Goal: Book appointment/travel/reservation

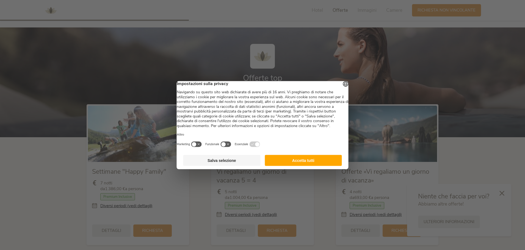
click at [325, 162] on button "Accetta tutti" at bounding box center [303, 160] width 77 height 11
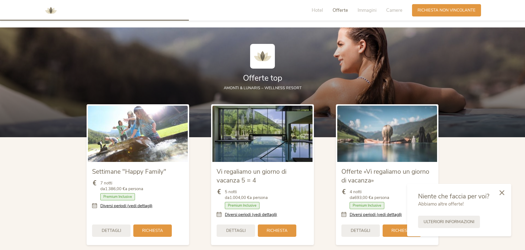
click at [501, 194] on icon at bounding box center [501, 192] width 5 height 5
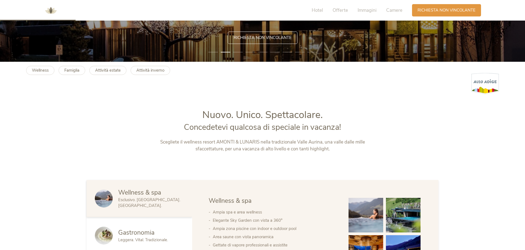
scroll to position [101, 0]
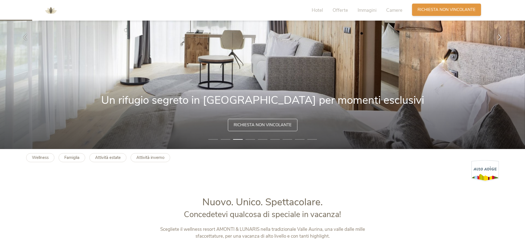
click at [443, 7] on span "Richiesta non vincolante" at bounding box center [446, 10] width 58 height 6
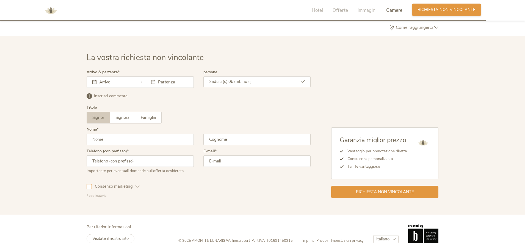
scroll to position [1655, 0]
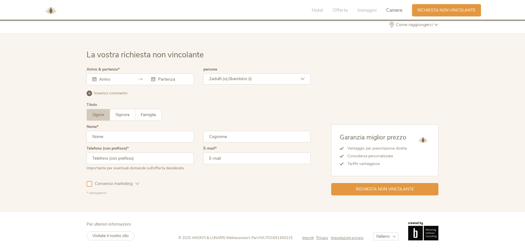
click at [118, 79] on input "text" at bounding box center [113, 79] width 31 height 5
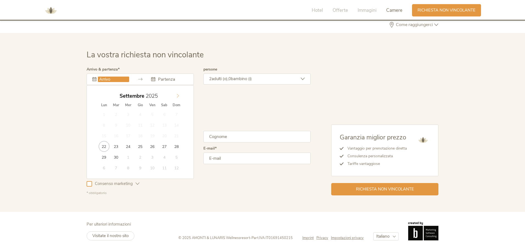
click at [176, 95] on icon at bounding box center [178, 96] width 4 height 4
type input "18.10.2025"
type input "19.10.2025"
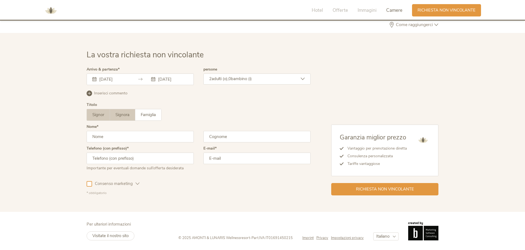
click at [131, 115] on label "Signora" at bounding box center [122, 114] width 25 height 11
click at [122, 137] on input "text" at bounding box center [140, 137] width 107 height 12
type input "Gloria"
type input "Pegoraro"
click at [122, 157] on input "text" at bounding box center [140, 159] width 107 height 12
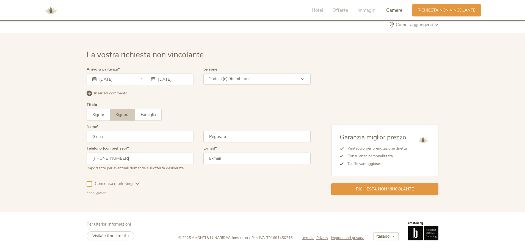
type input "+393461855434"
type input "pegoraro.gloria@gmail.com"
click at [411, 186] on div "Richiesta non vincolante" at bounding box center [384, 189] width 107 height 12
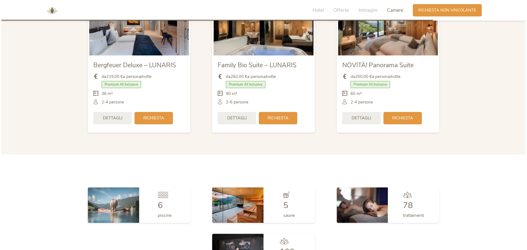
scroll to position [1380, 0]
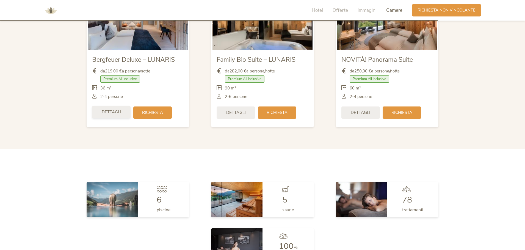
click at [110, 114] on span "Dettagli" at bounding box center [112, 112] width 20 height 6
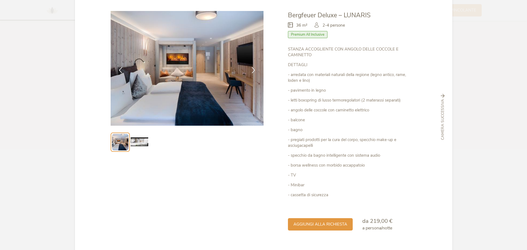
scroll to position [39, 0]
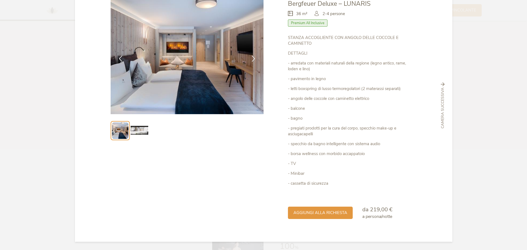
click at [137, 132] on img at bounding box center [140, 131] width 18 height 18
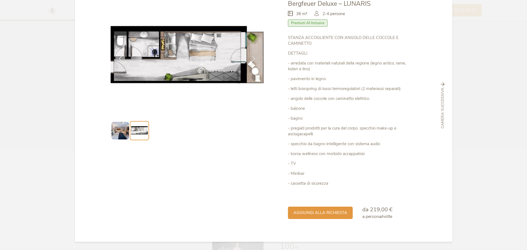
click at [114, 132] on img at bounding box center [121, 131] width 18 height 18
click at [119, 130] on img at bounding box center [121, 131] width 18 height 18
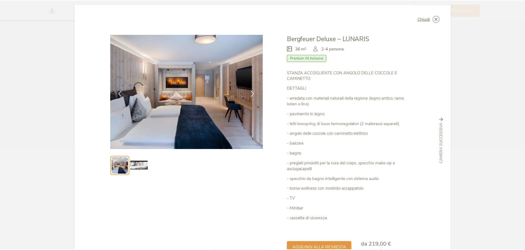
scroll to position [0, 0]
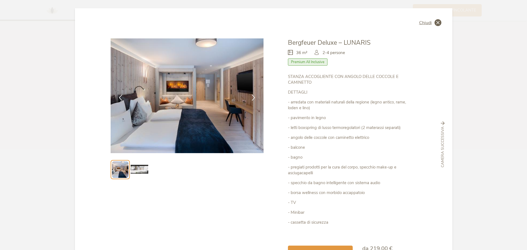
click at [427, 21] on span "Chiudi" at bounding box center [425, 23] width 13 height 4
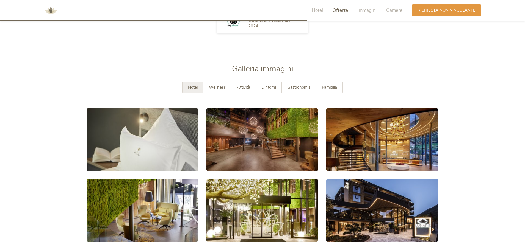
scroll to position [941, 0]
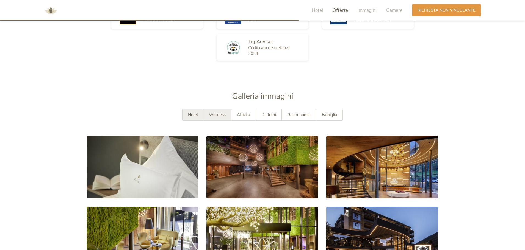
click at [212, 116] on span "Wellness" at bounding box center [217, 114] width 17 height 5
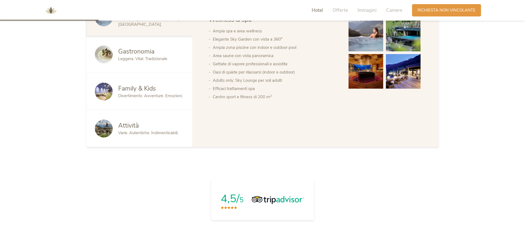
scroll to position [309, 0]
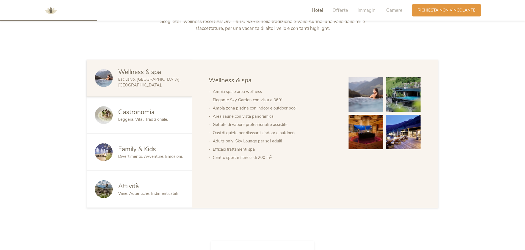
click at [176, 110] on div "Gastronomia" at bounding box center [151, 112] width 66 height 9
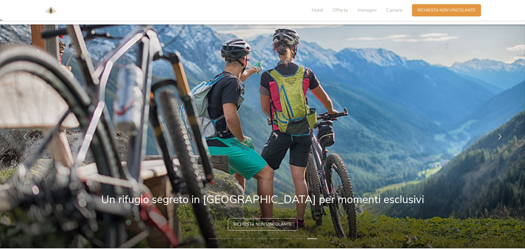
scroll to position [0, 0]
